Goal: Information Seeking & Learning: Understand process/instructions

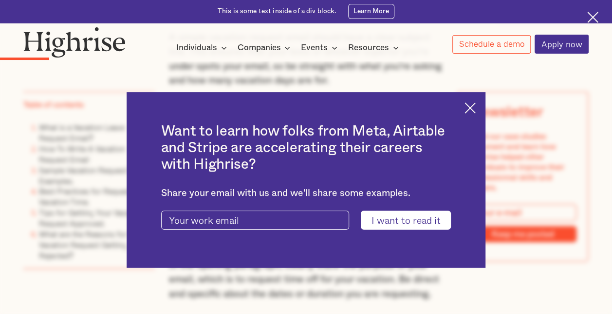
scroll to position [1110, 0]
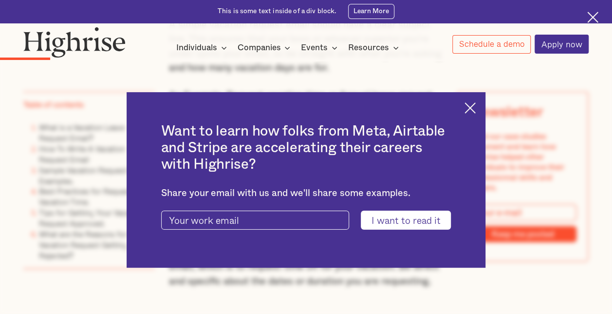
click at [473, 105] on img at bounding box center [470, 107] width 11 height 11
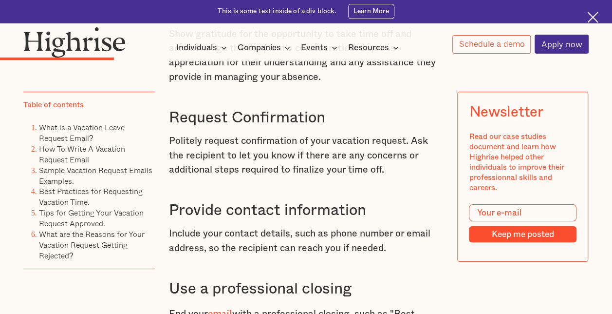
scroll to position [1889, 0]
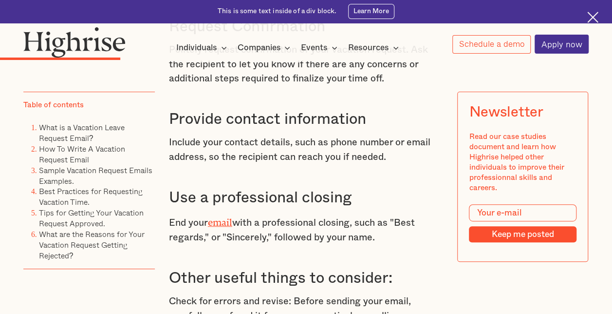
click at [311, 129] on h3 "Provide contact information" at bounding box center [306, 119] width 275 height 19
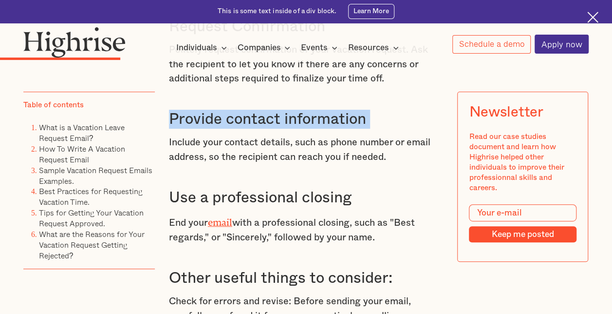
click at [311, 129] on h3 "Provide contact information" at bounding box center [306, 119] width 275 height 19
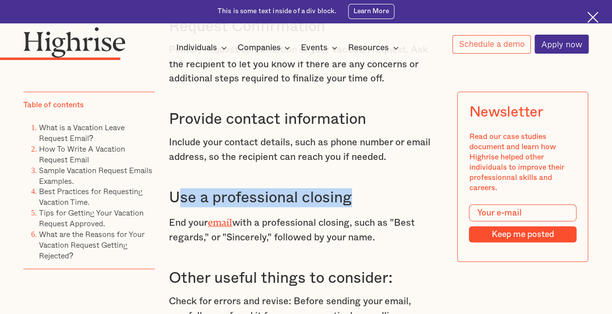
drag, startPoint x: 366, startPoint y: 213, endPoint x: 174, endPoint y: 226, distance: 192.3
click at [174, 207] on h3 "Use a professional closing" at bounding box center [306, 197] width 275 height 19
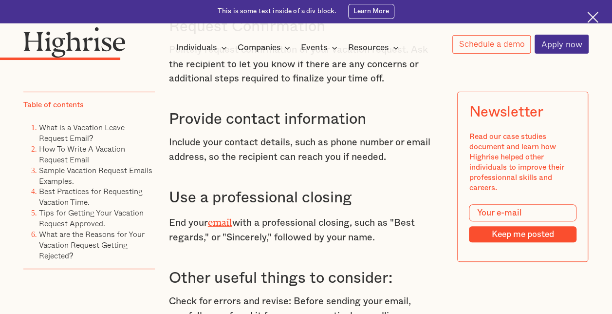
drag, startPoint x: 174, startPoint y: 226, endPoint x: 265, endPoint y: 242, distance: 92.0
click at [265, 242] on p "End your email with a professional closing, such as "Best regards," or "Sincere…" at bounding box center [306, 229] width 275 height 31
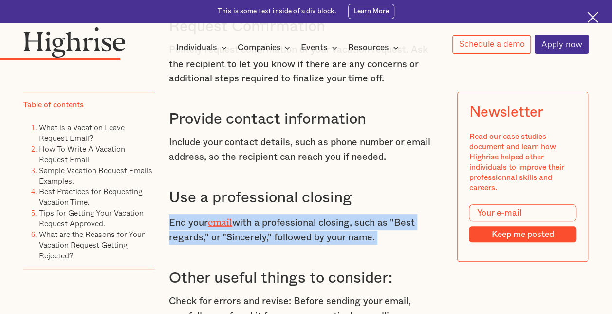
click at [265, 242] on p "End your email with a professional closing, such as "Best regards," or "Sincere…" at bounding box center [306, 229] width 275 height 31
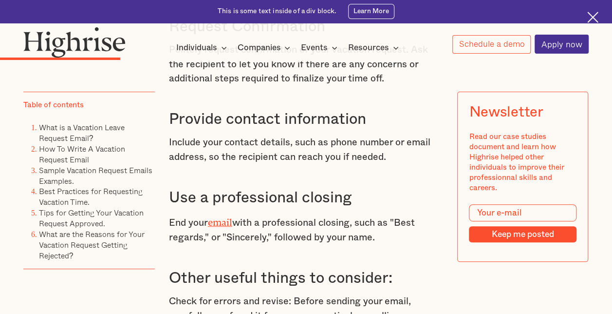
drag, startPoint x: 265, startPoint y: 242, endPoint x: 375, endPoint y: 271, distance: 113.7
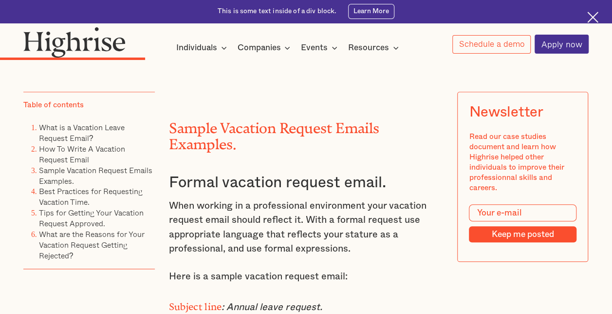
scroll to position [2351, 0]
